Goal: Information Seeking & Learning: Learn about a topic

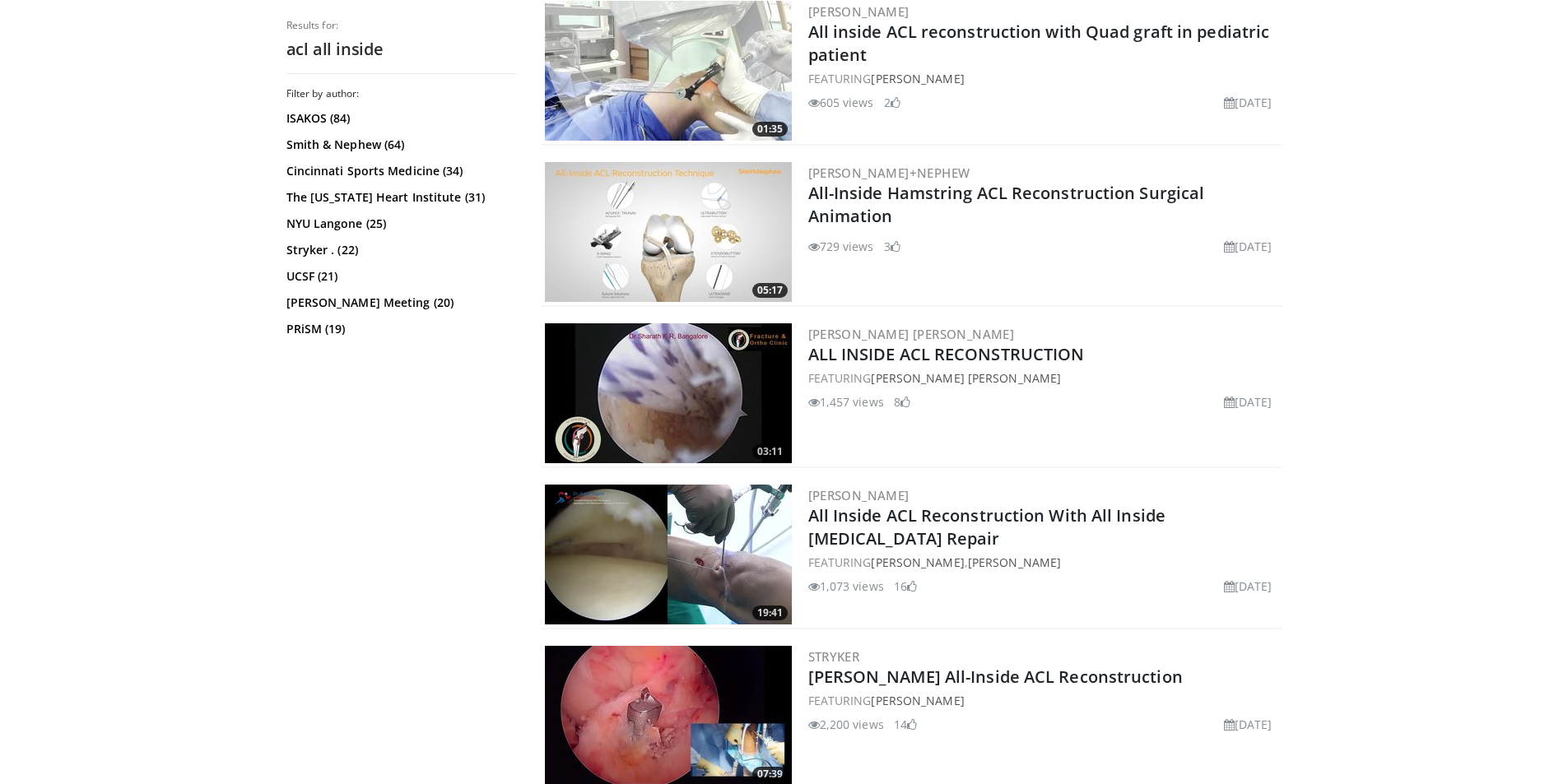
scroll to position [576, 0]
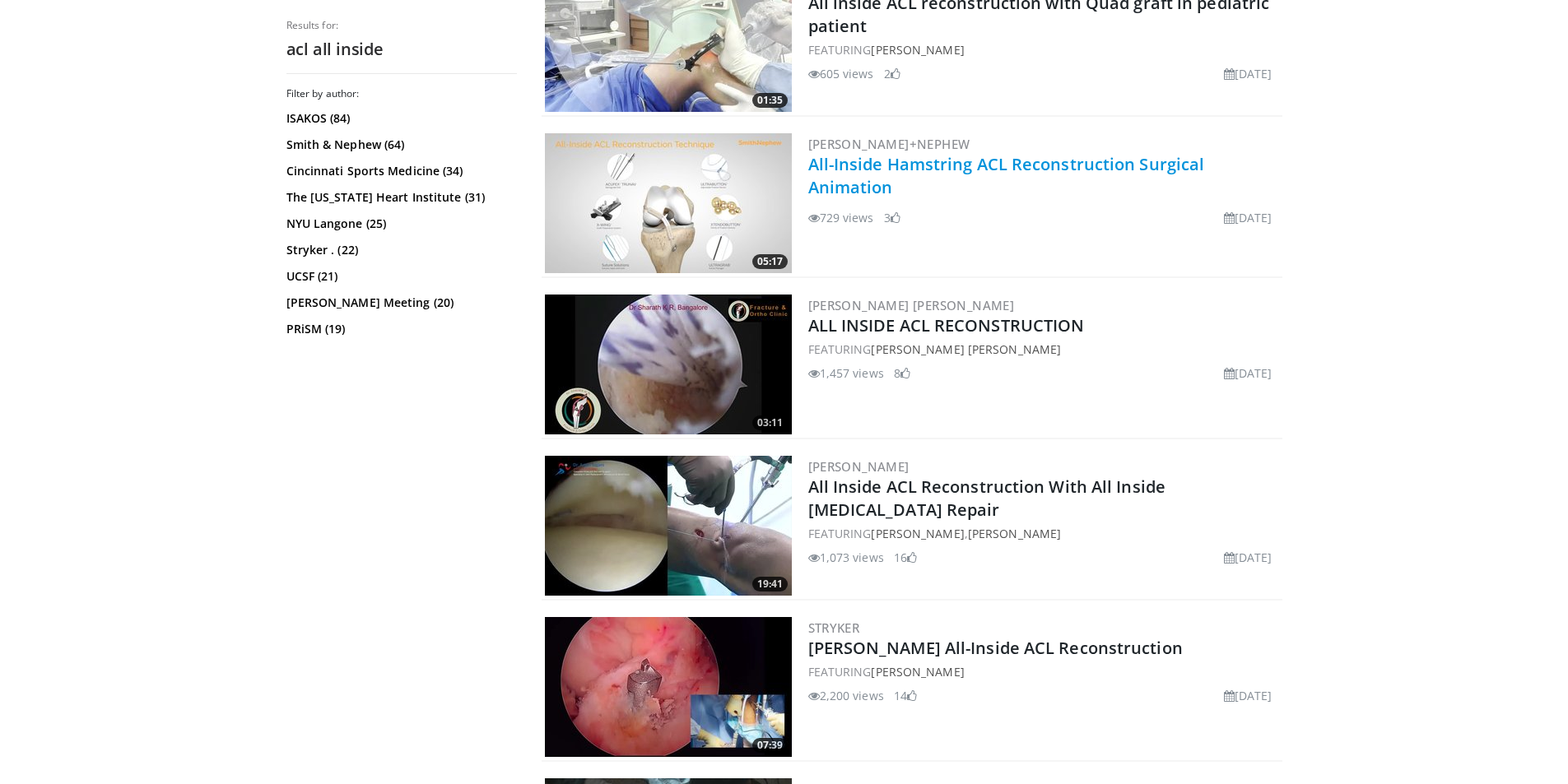
click at [1032, 169] on link "All-Inside Hamstring ACL Reconstruction Surgical Animation" at bounding box center [1007, 176] width 396 height 45
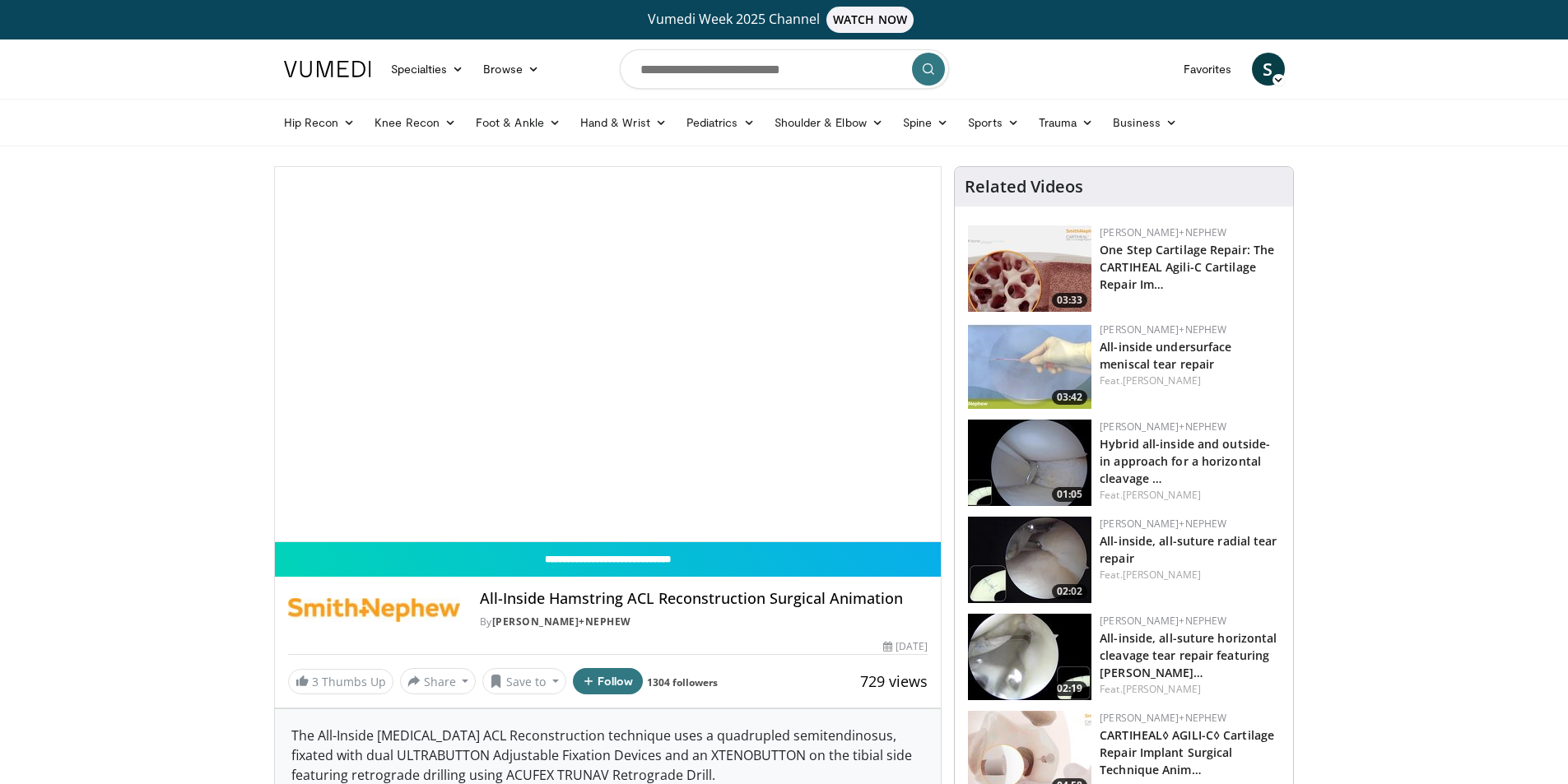
drag, startPoint x: 0, startPoint y: 0, endPoint x: 1047, endPoint y: 161, distance: 1059.3
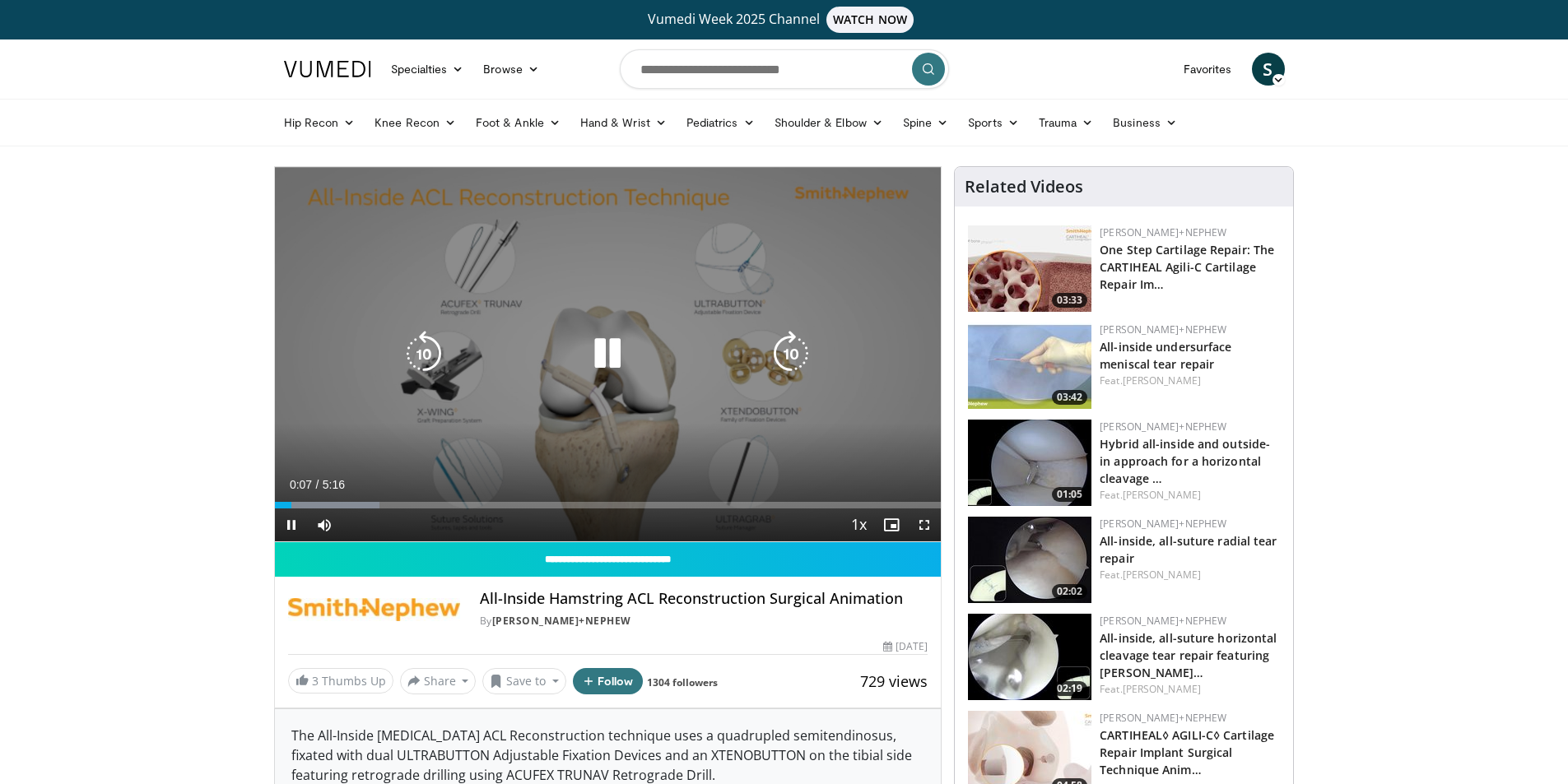
click at [629, 305] on div "10 seconds Tap to unmute" at bounding box center [608, 353] width 667 height 374
click at [606, 353] on icon "Video Player" at bounding box center [607, 353] width 46 height 46
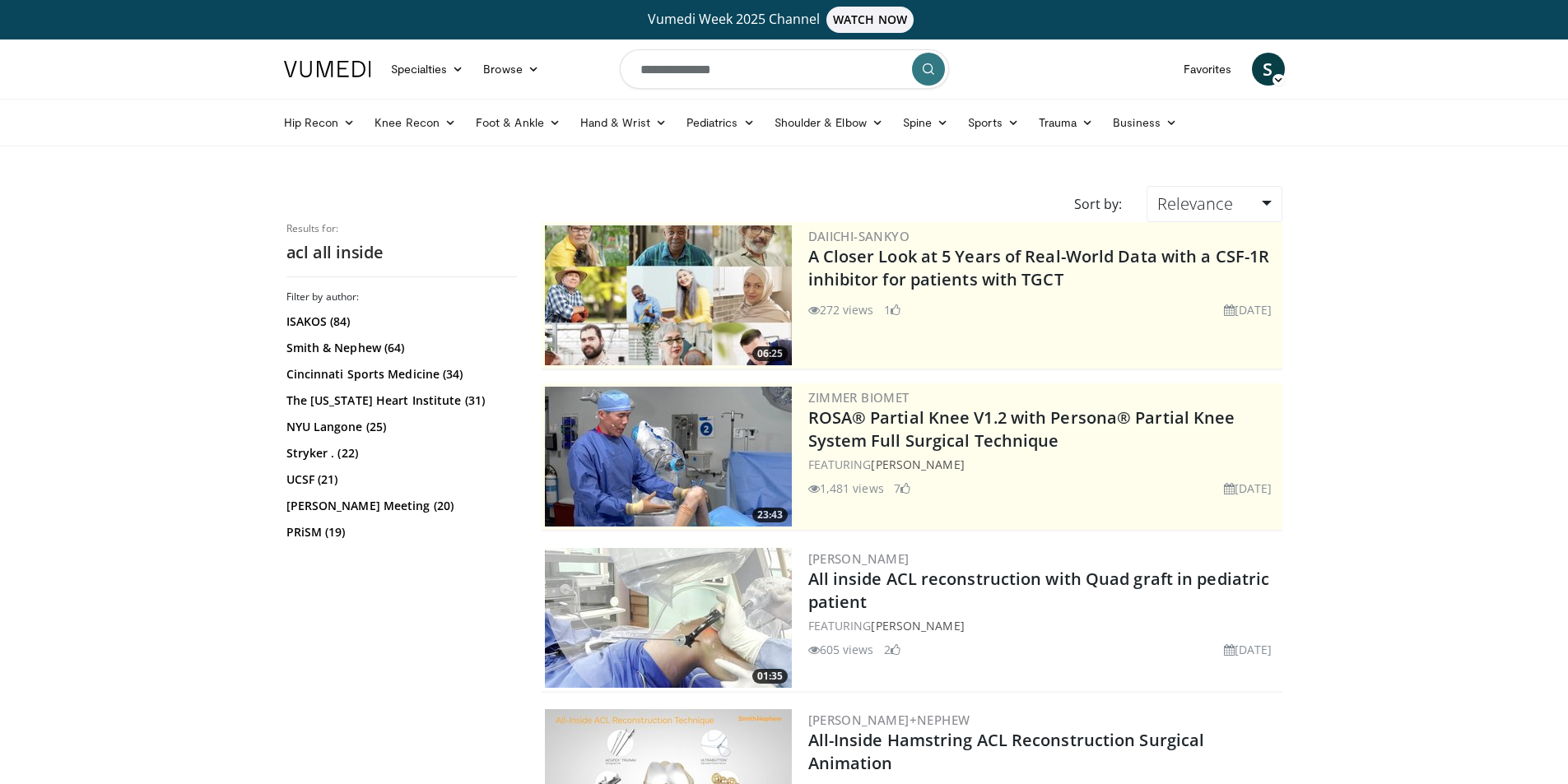
scroll to position [576, 0]
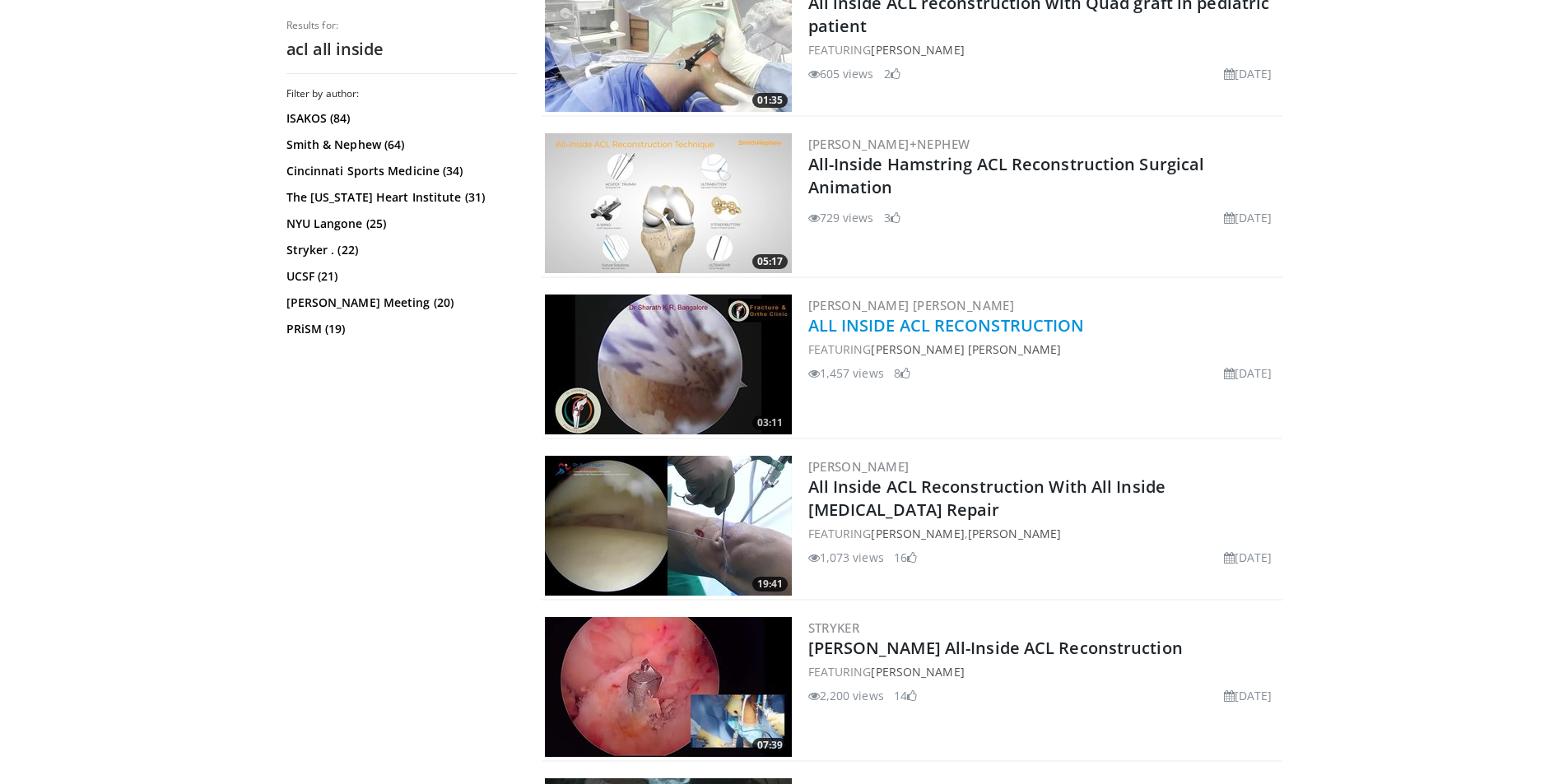
click at [961, 321] on link "ALL INSIDE ACL RECONSTRUCTION" at bounding box center [947, 325] width 277 height 23
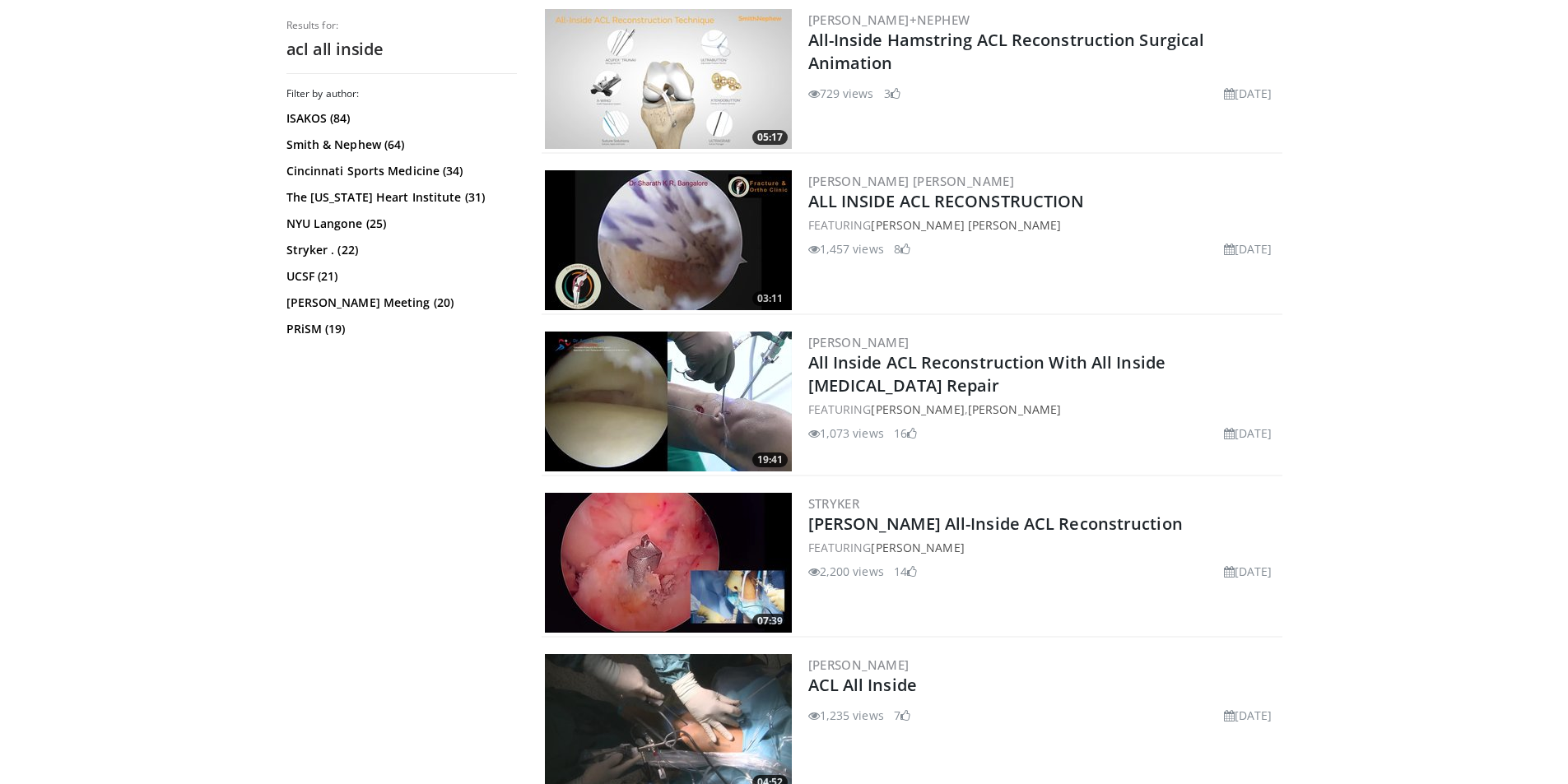
scroll to position [740, 0]
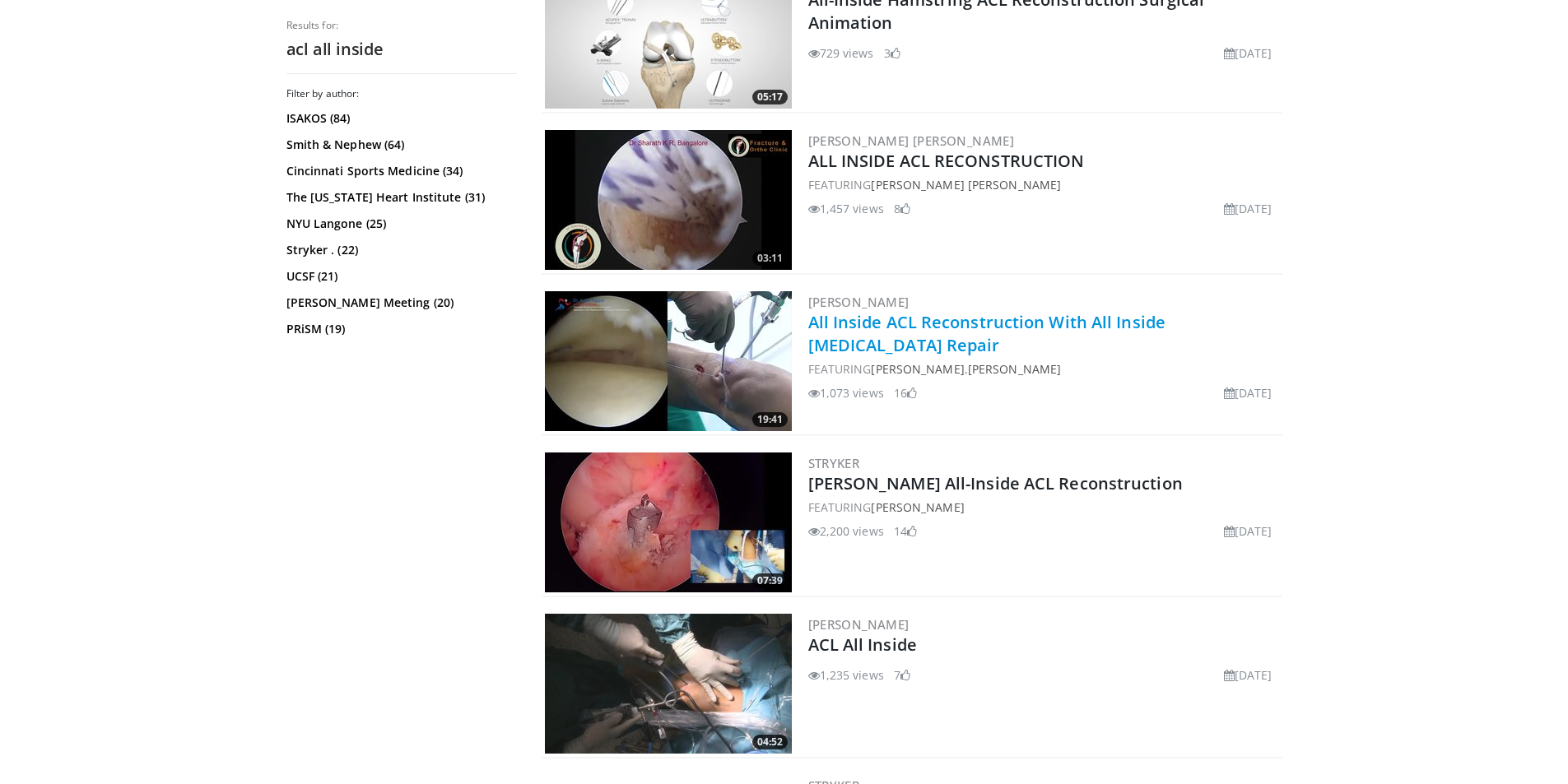
click at [959, 316] on link "All Inside ACL Reconstruction With All Inside [MEDICAL_DATA] Repair" at bounding box center [987, 333] width 358 height 45
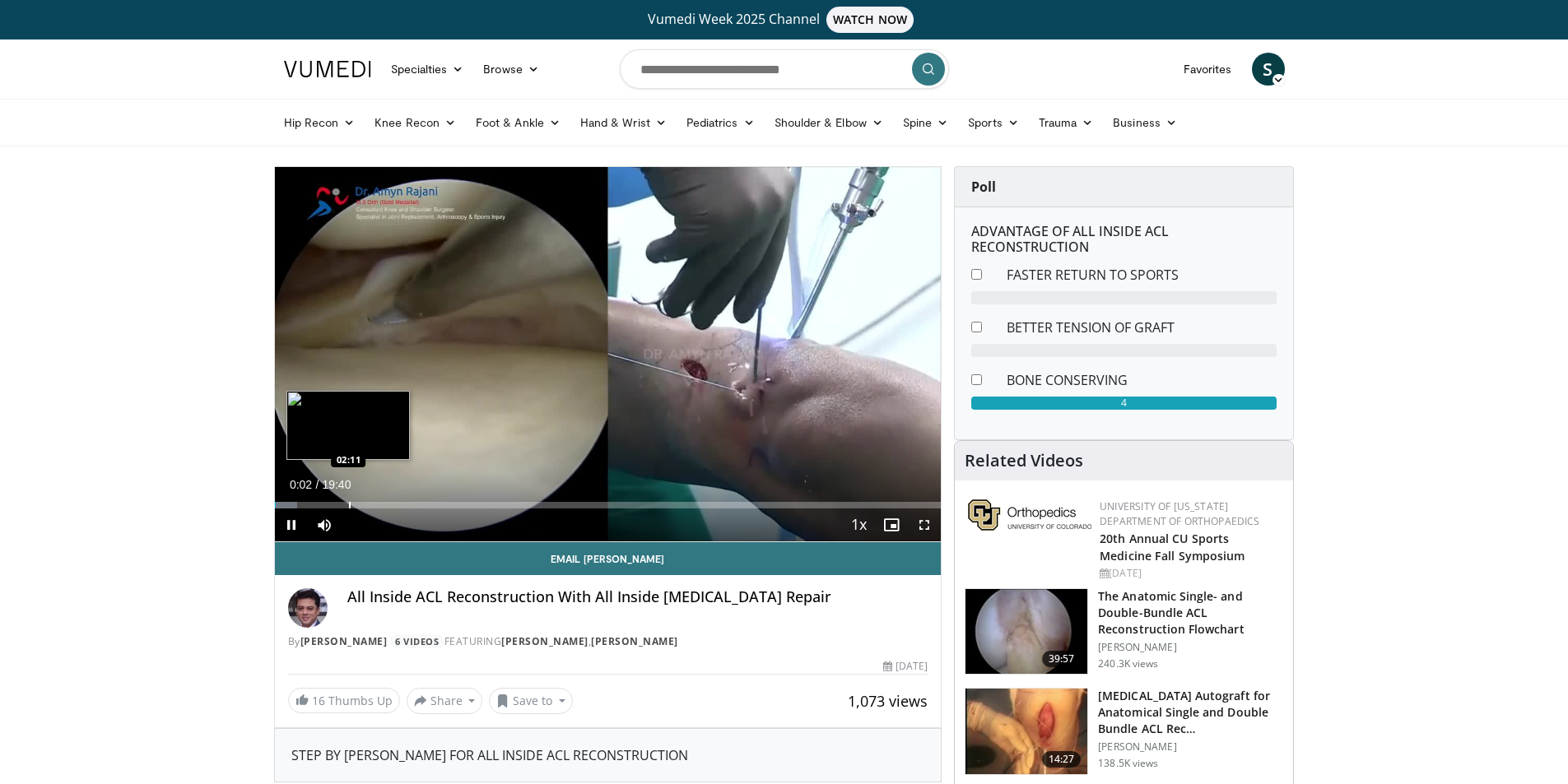
click at [349, 500] on div "Loaded : 3.36% 00:02 02:11" at bounding box center [608, 500] width 667 height 16
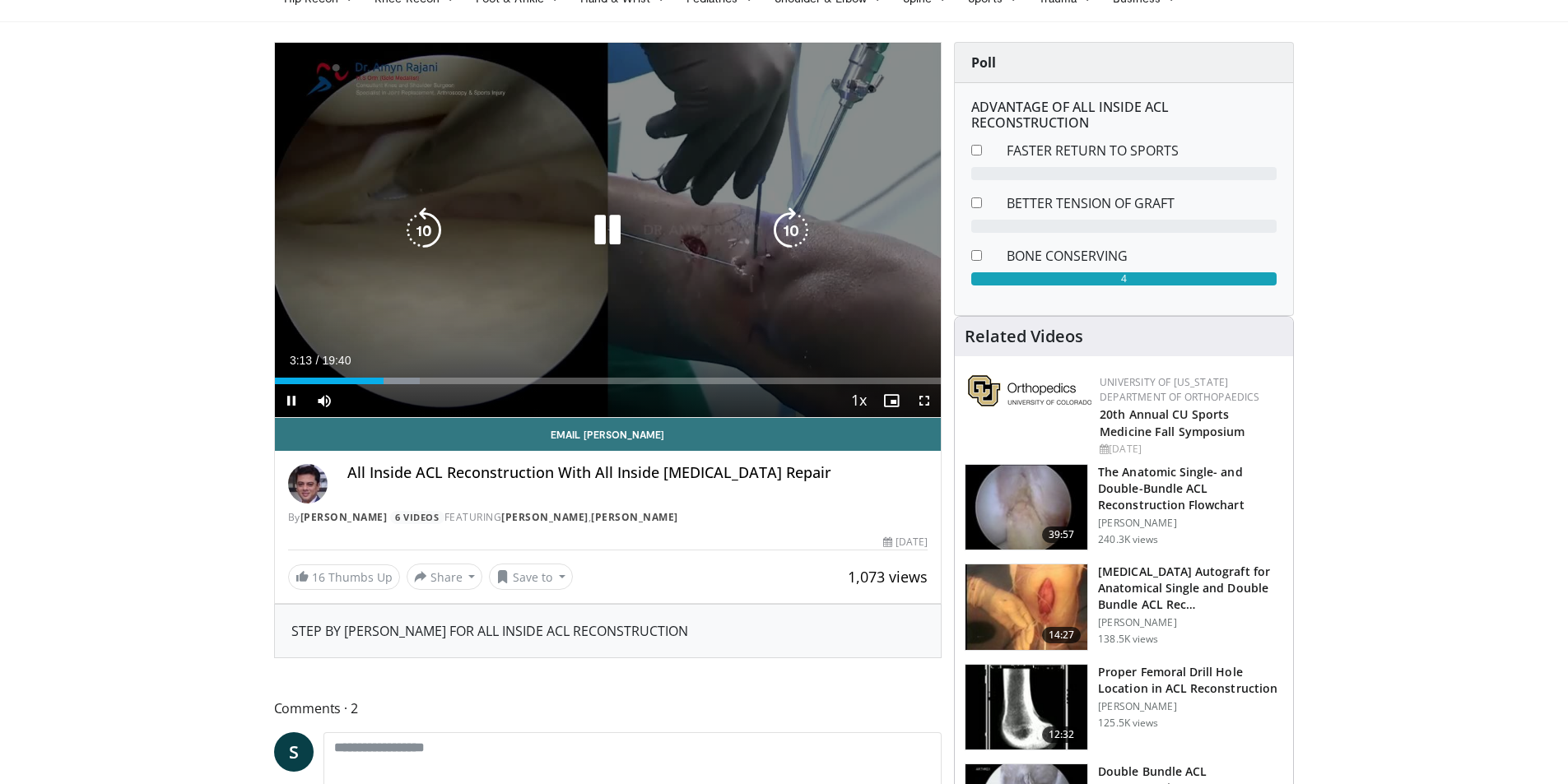
scroll to position [110, 0]
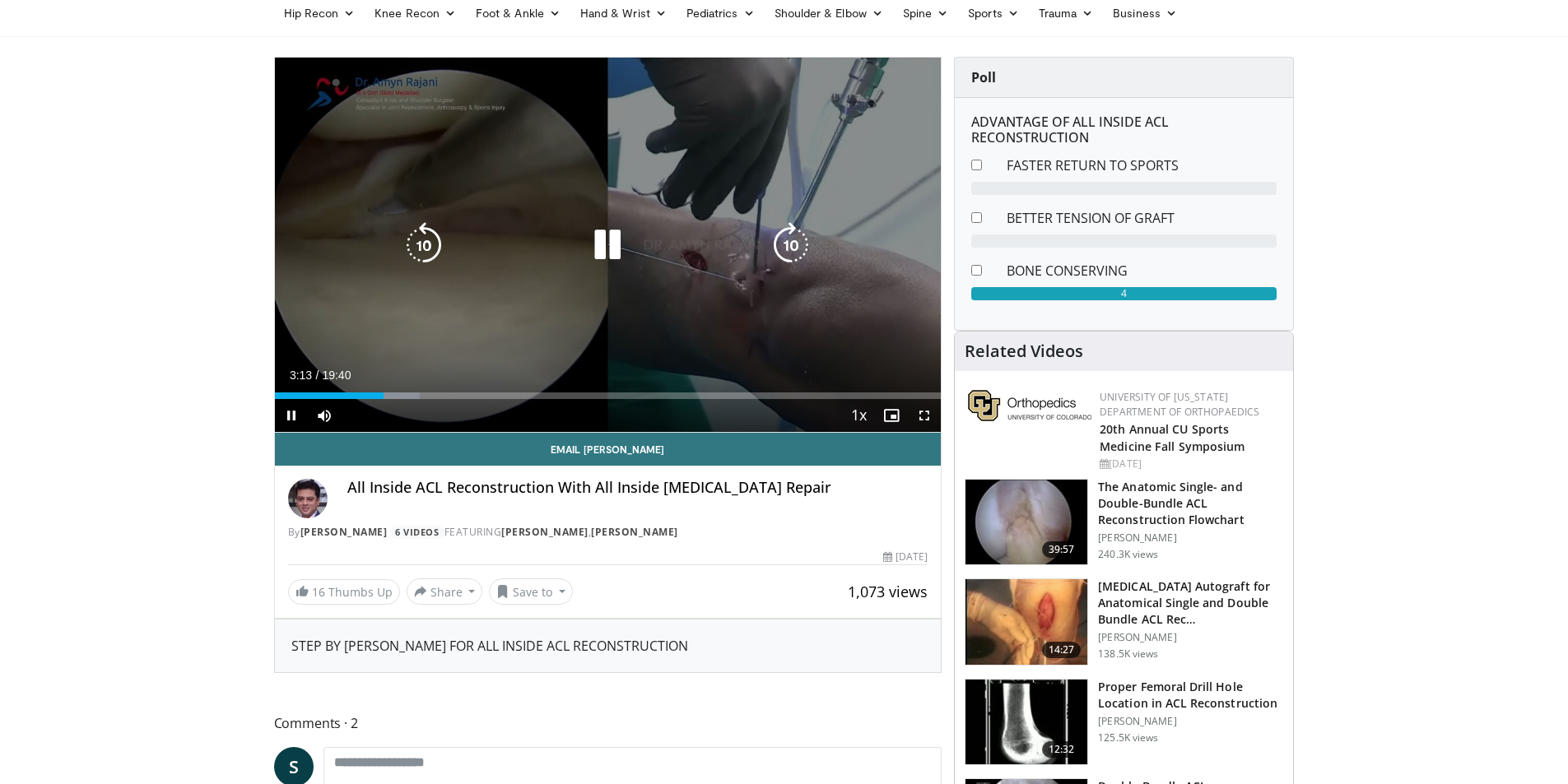
click at [634, 277] on div "10 seconds Tap to unmute" at bounding box center [608, 245] width 667 height 374
click at [628, 293] on div "10 seconds Tap to unmute" at bounding box center [608, 245] width 667 height 374
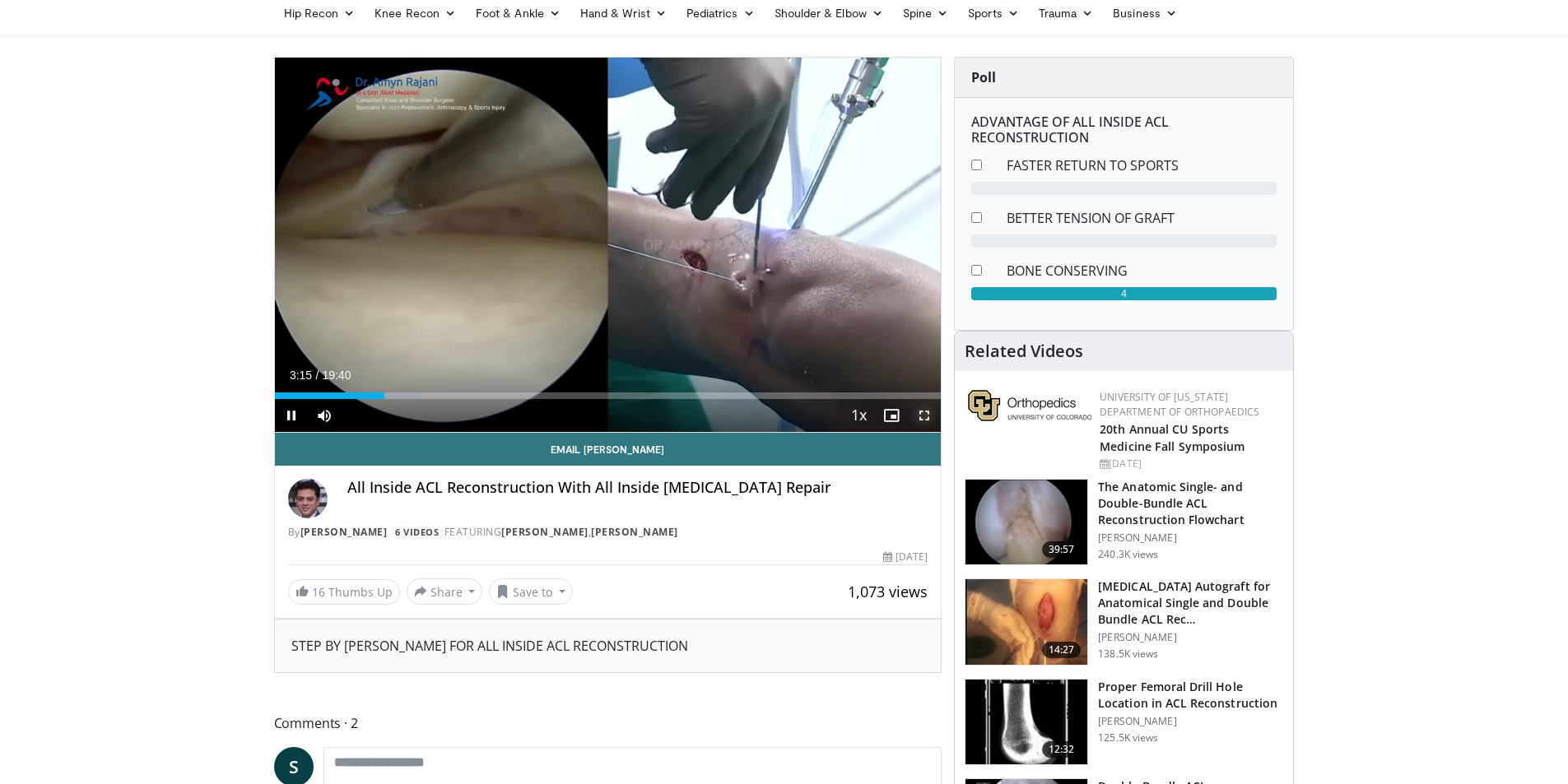
click at [923, 409] on span "Video Player" at bounding box center [924, 415] width 33 height 33
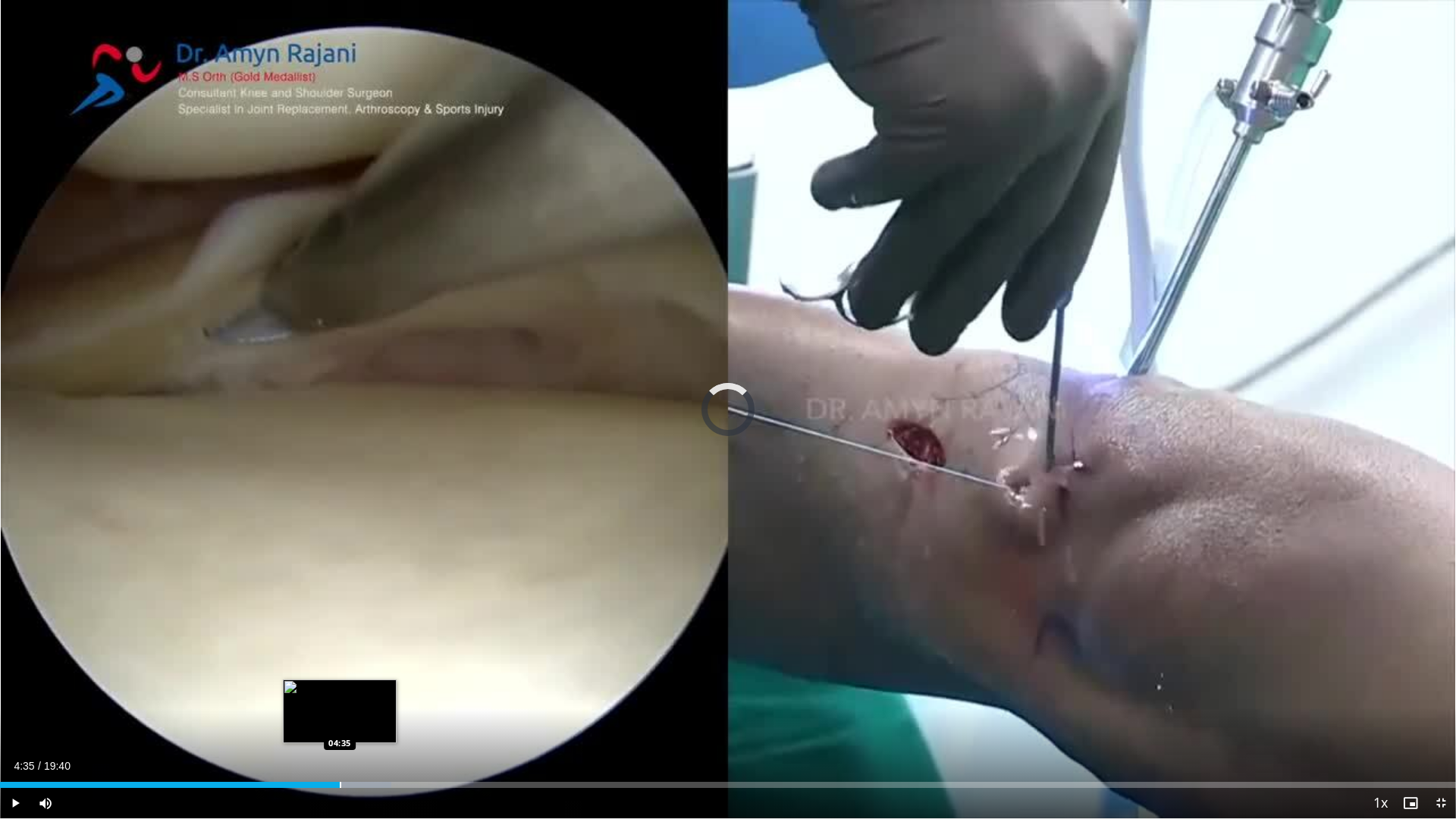
click at [340, 722] on div "Loaded : 26.89% 04:35 04:35" at bounding box center [728, 780] width 1456 height 15
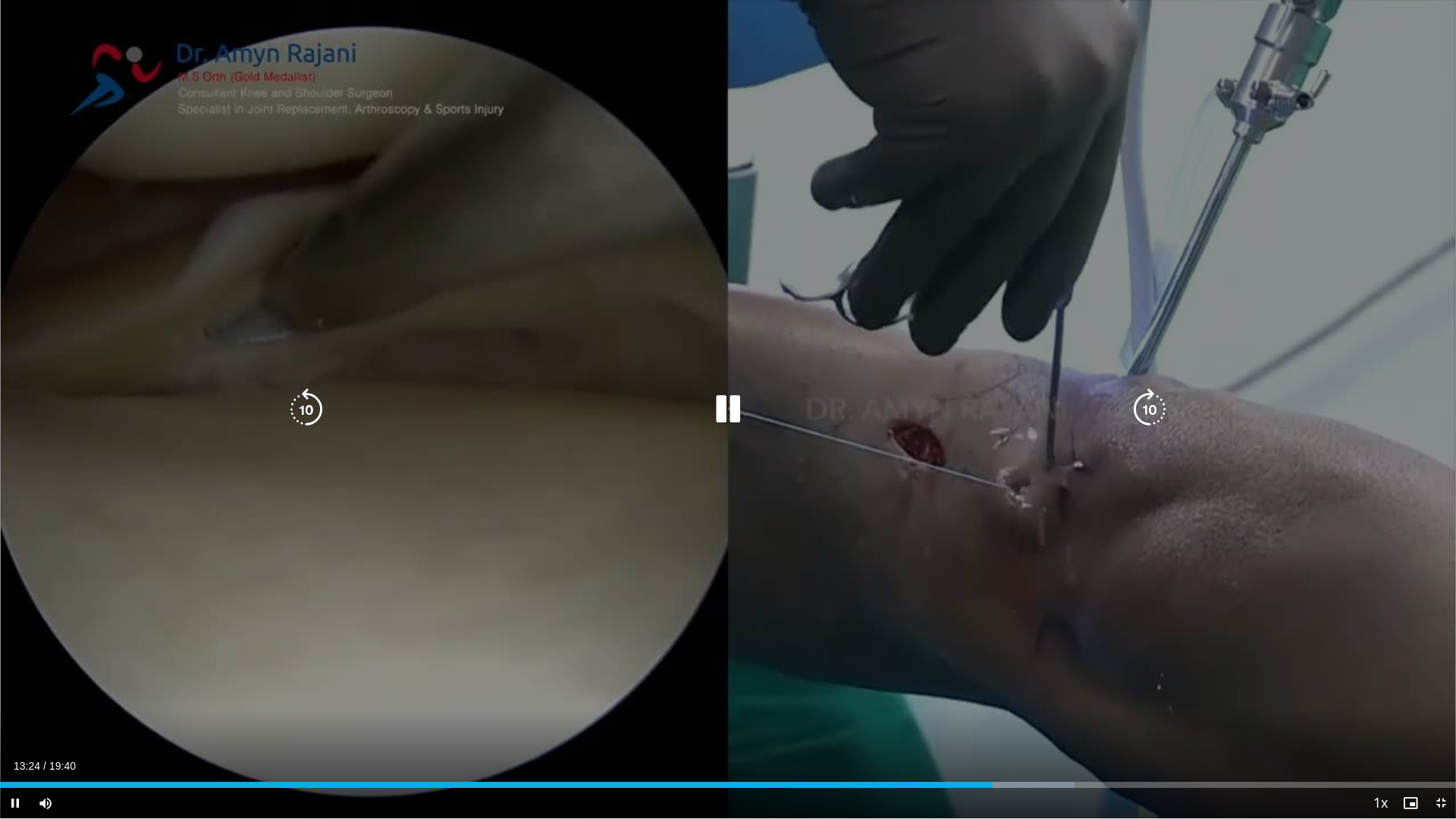
click at [717, 404] on icon "Video Player" at bounding box center [728, 409] width 42 height 42
click at [900, 399] on div "Video Player" at bounding box center [728, 409] width 874 height 30
click at [716, 408] on icon "Video Player" at bounding box center [728, 409] width 42 height 42
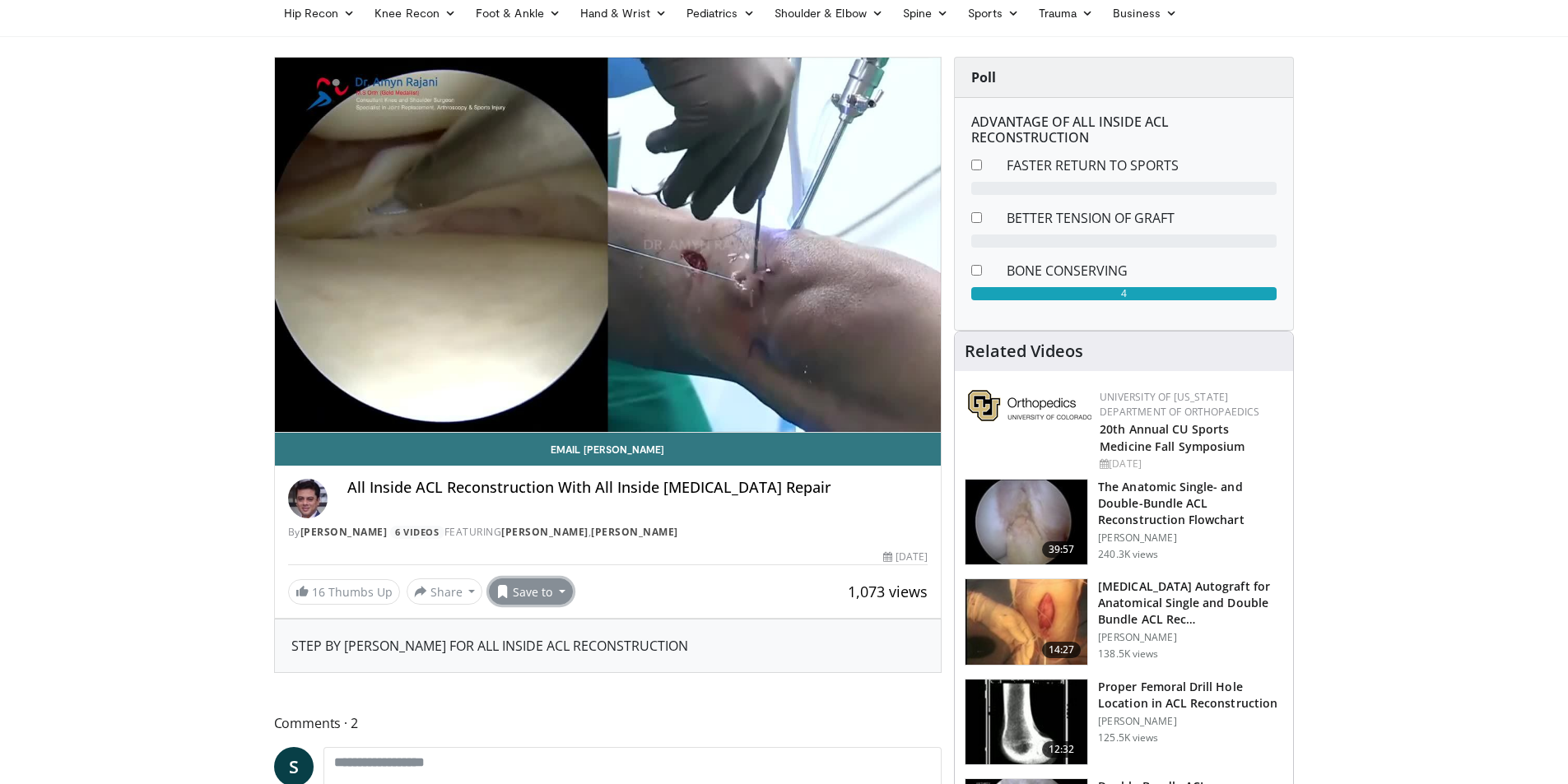
click at [517, 581] on button "Save to" at bounding box center [531, 591] width 84 height 26
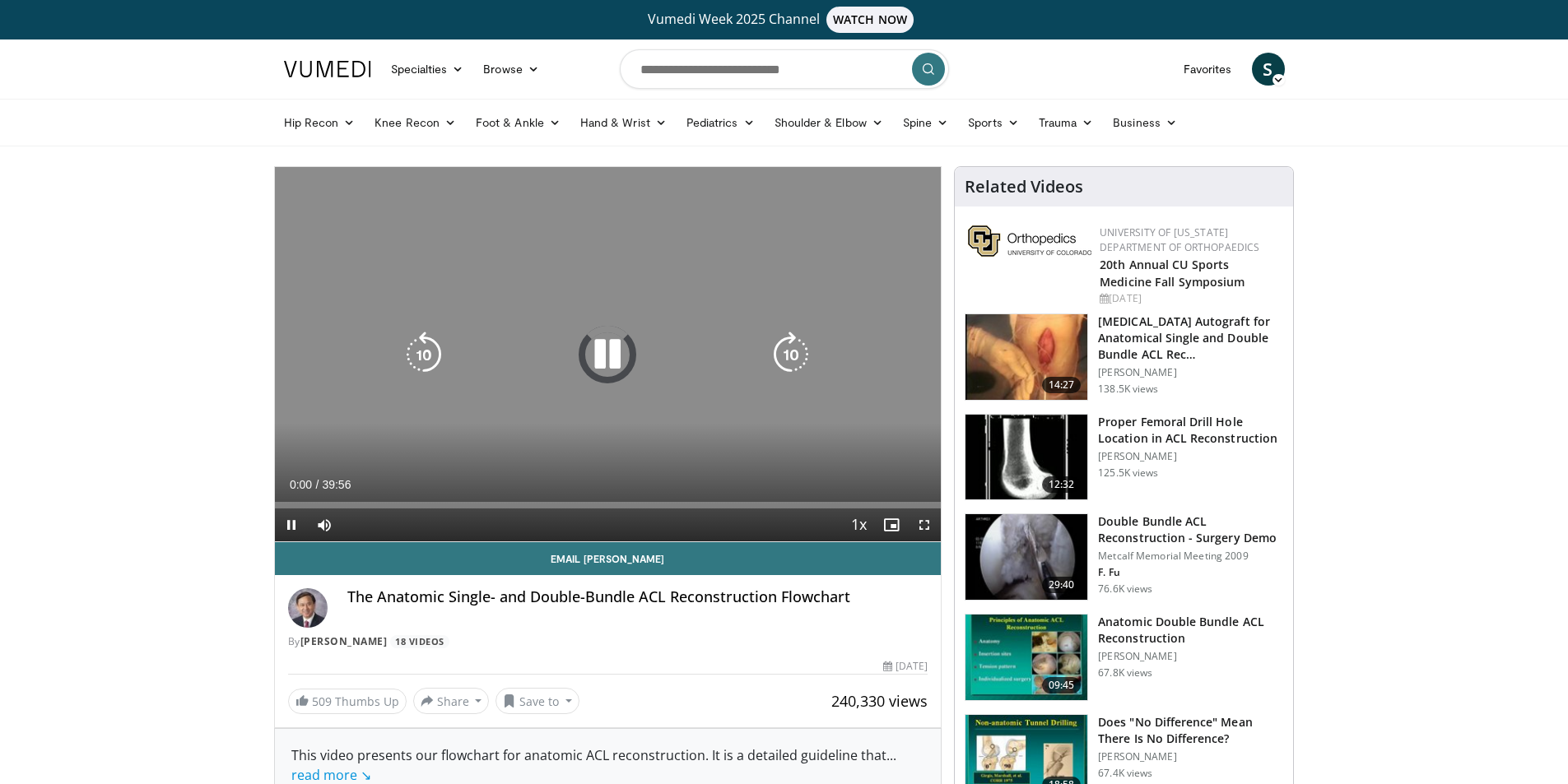
click at [616, 325] on div "10 seconds Tap to unmute" at bounding box center [608, 353] width 667 height 374
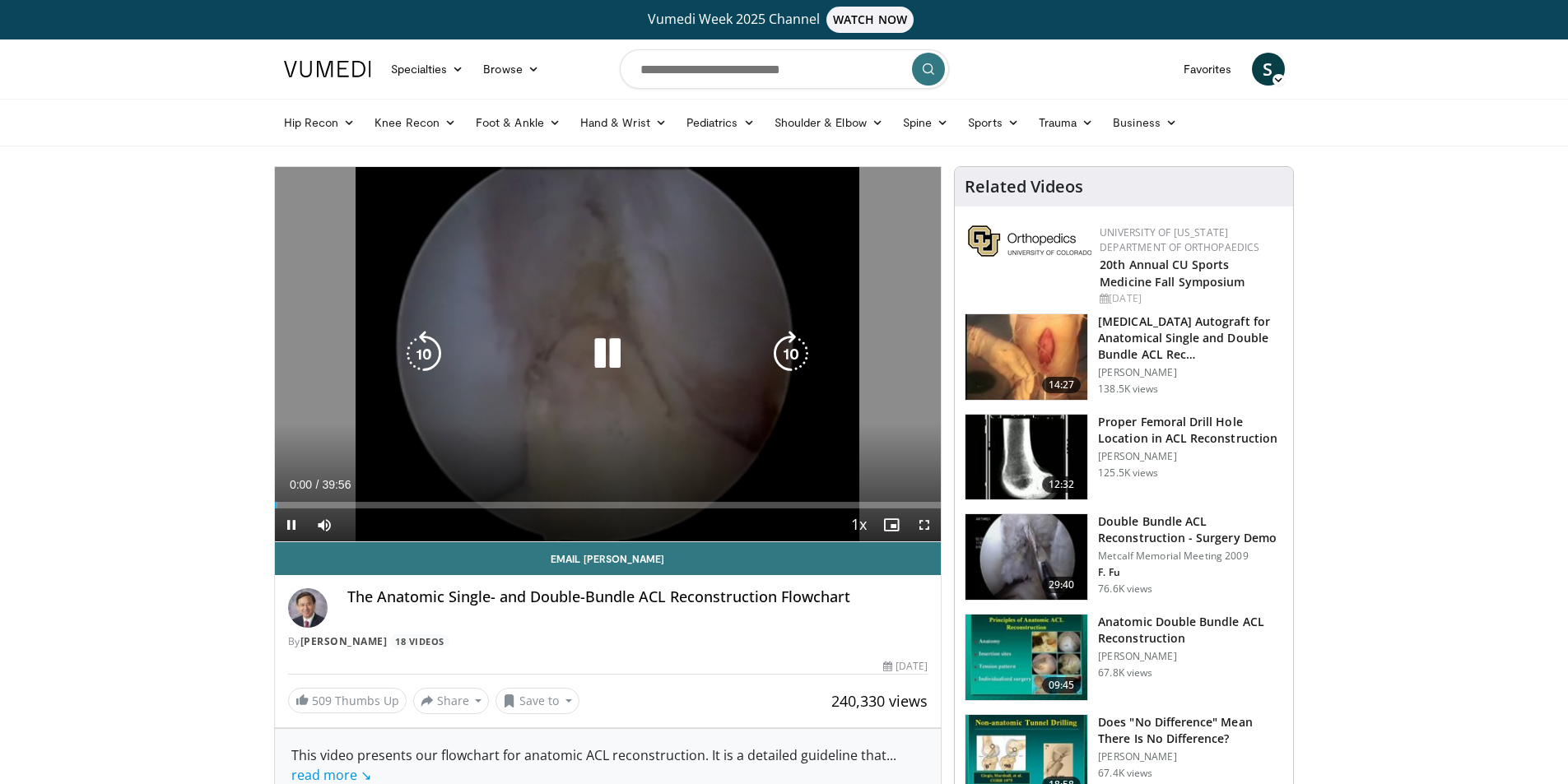
click at [621, 366] on icon "Video Player" at bounding box center [607, 353] width 46 height 46
